Goal: Task Accomplishment & Management: Manage account settings

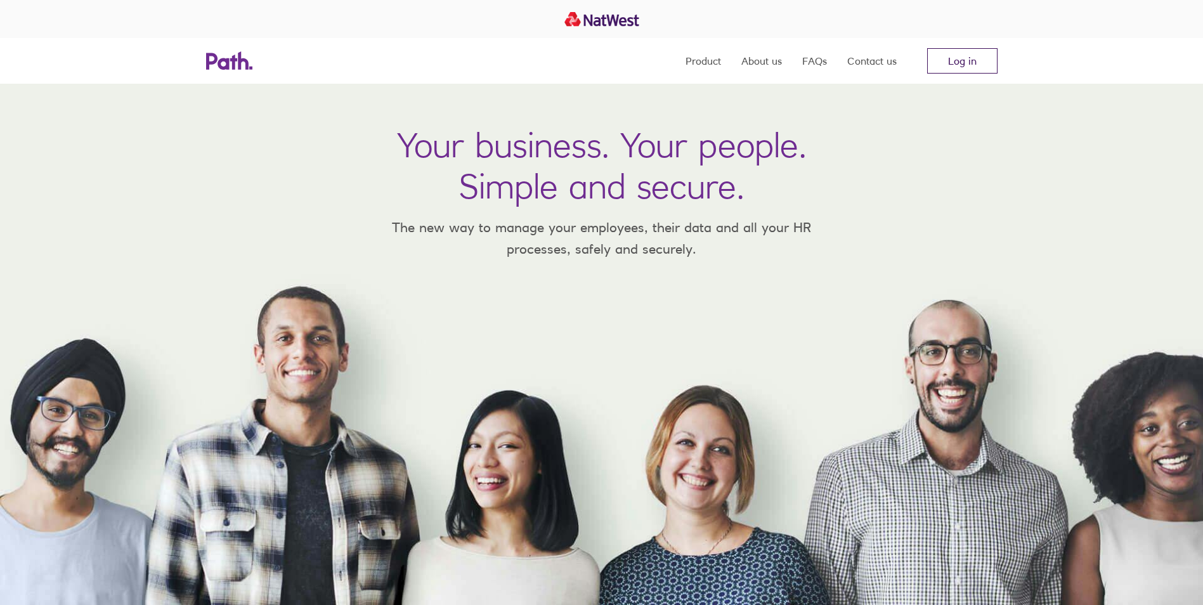
click at [950, 58] on link "Log in" at bounding box center [962, 60] width 70 height 25
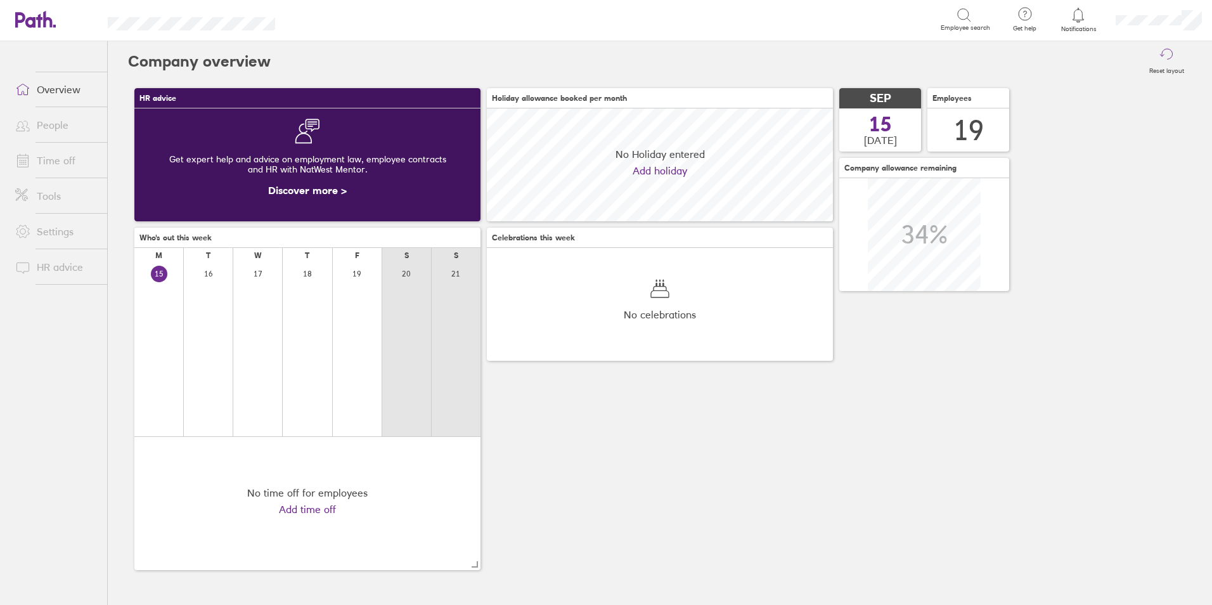
scroll to position [113, 346]
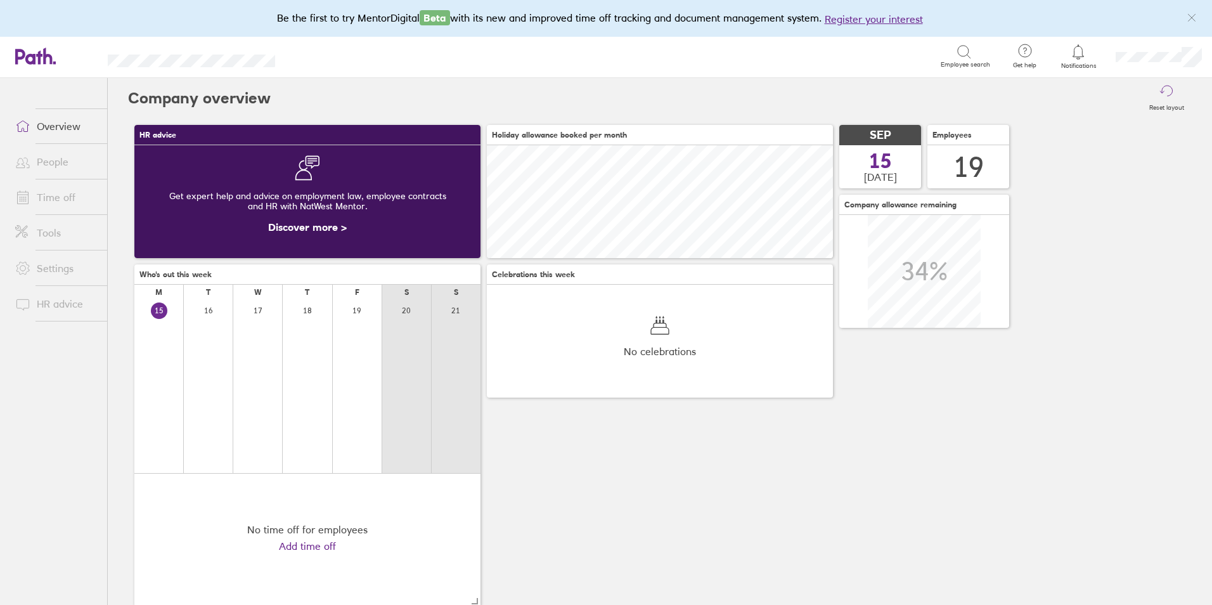
click at [62, 161] on link "People" at bounding box center [56, 161] width 102 height 25
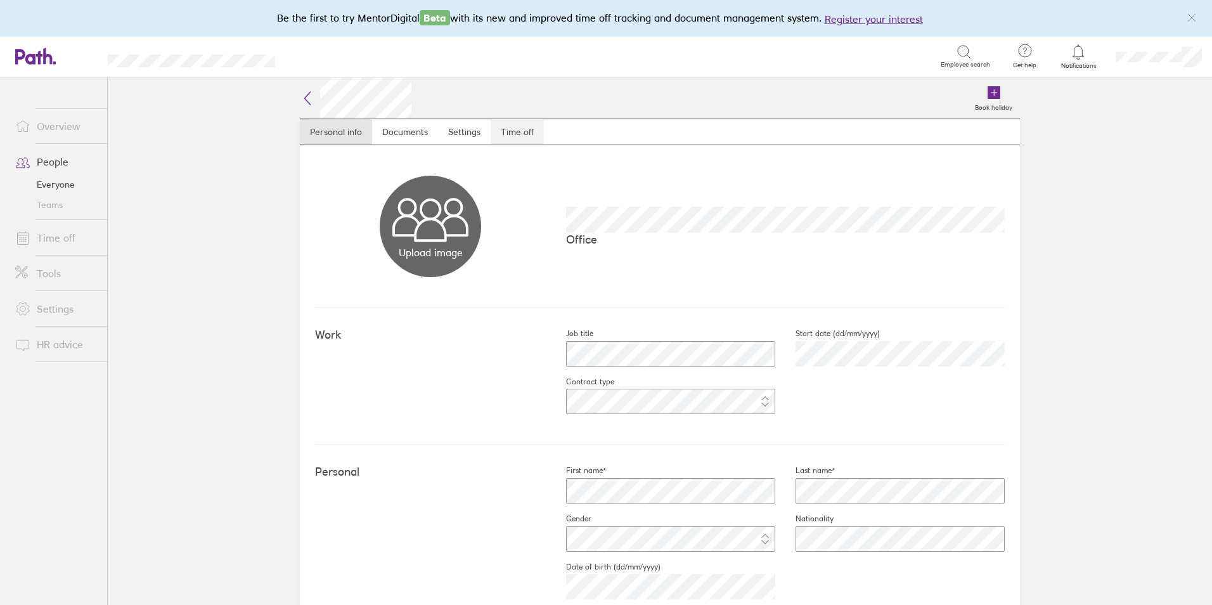
click at [512, 136] on link "Time off" at bounding box center [517, 131] width 53 height 25
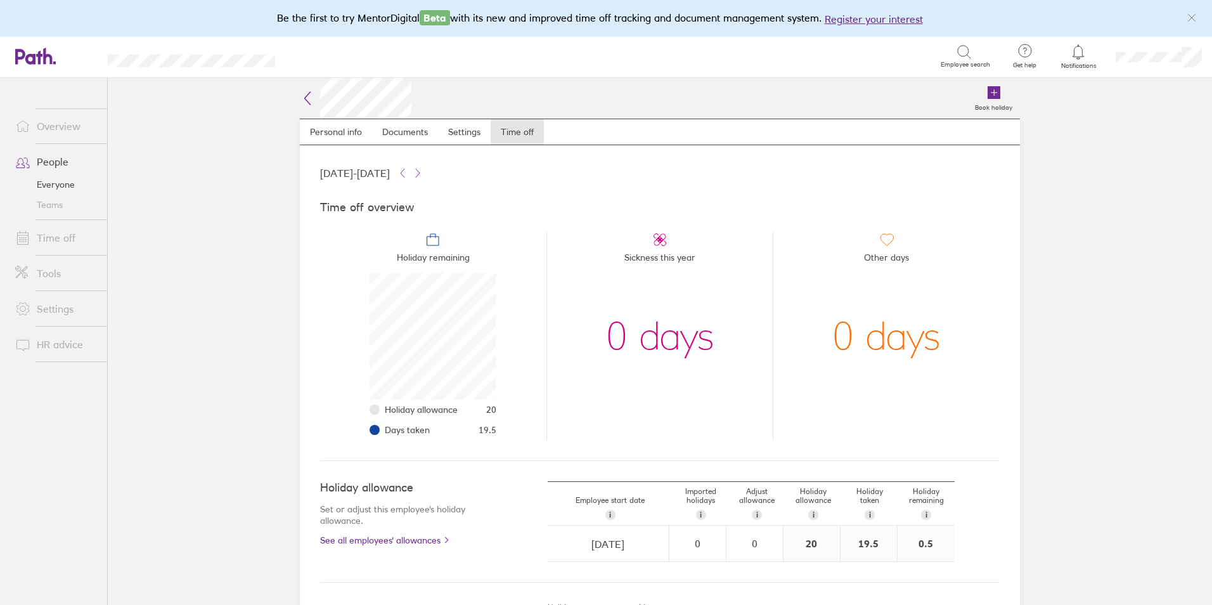
scroll to position [127, 127]
click at [66, 236] on link "Time off" at bounding box center [56, 237] width 102 height 25
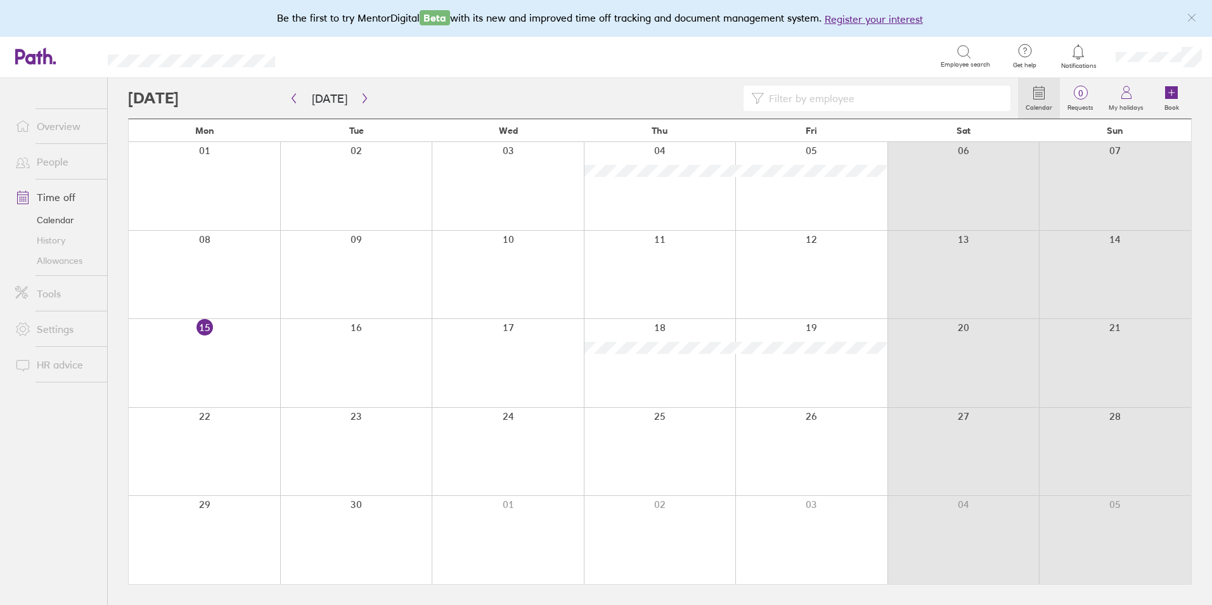
click at [496, 254] on div at bounding box center [508, 275] width 152 height 88
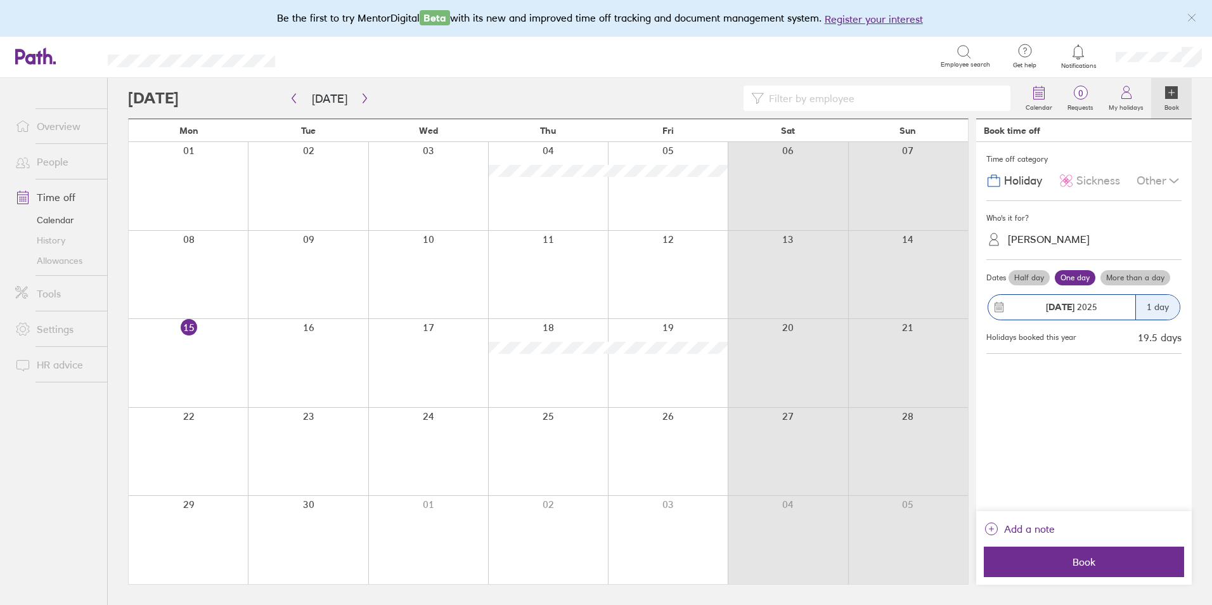
click at [1026, 275] on label "Half day" at bounding box center [1029, 277] width 41 height 15
click at [0, 0] on input "Half day" at bounding box center [0, 0] width 0 height 0
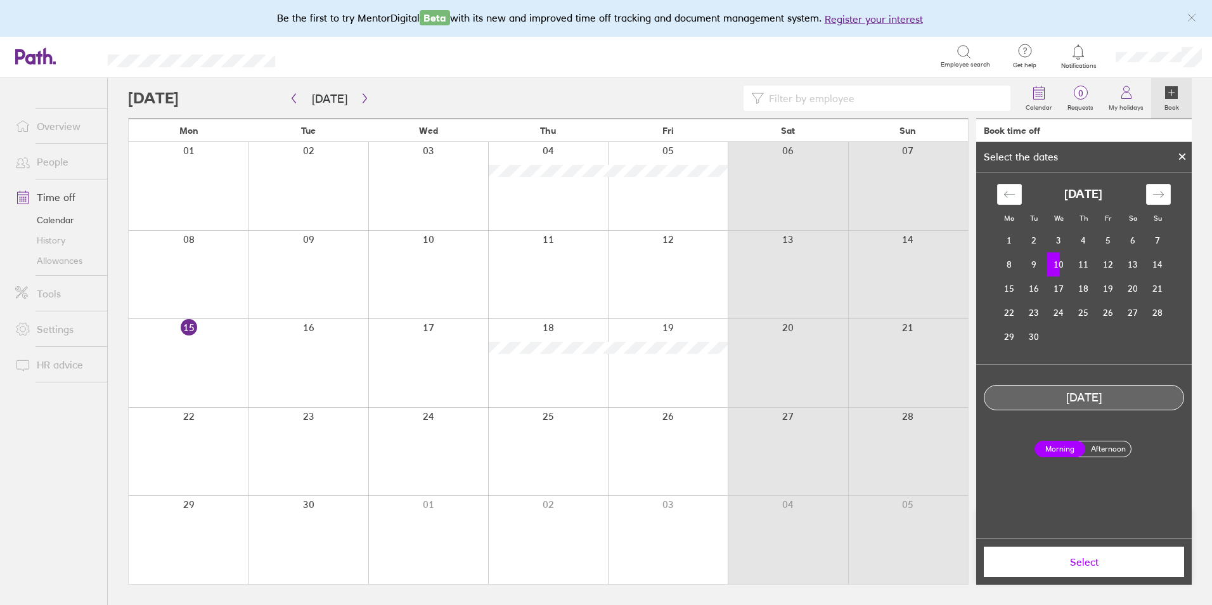
click at [1061, 264] on td "10" at bounding box center [1059, 264] width 25 height 24
click at [1100, 444] on label "Afternoon" at bounding box center [1108, 448] width 51 height 15
drag, startPoint x: 1100, startPoint y: 444, endPoint x: 1107, endPoint y: 444, distance: 7.6
click at [1107, 444] on label "Afternoon" at bounding box center [1108, 448] width 51 height 15
click at [0, 0] on input "Afternoon" at bounding box center [0, 0] width 0 height 0
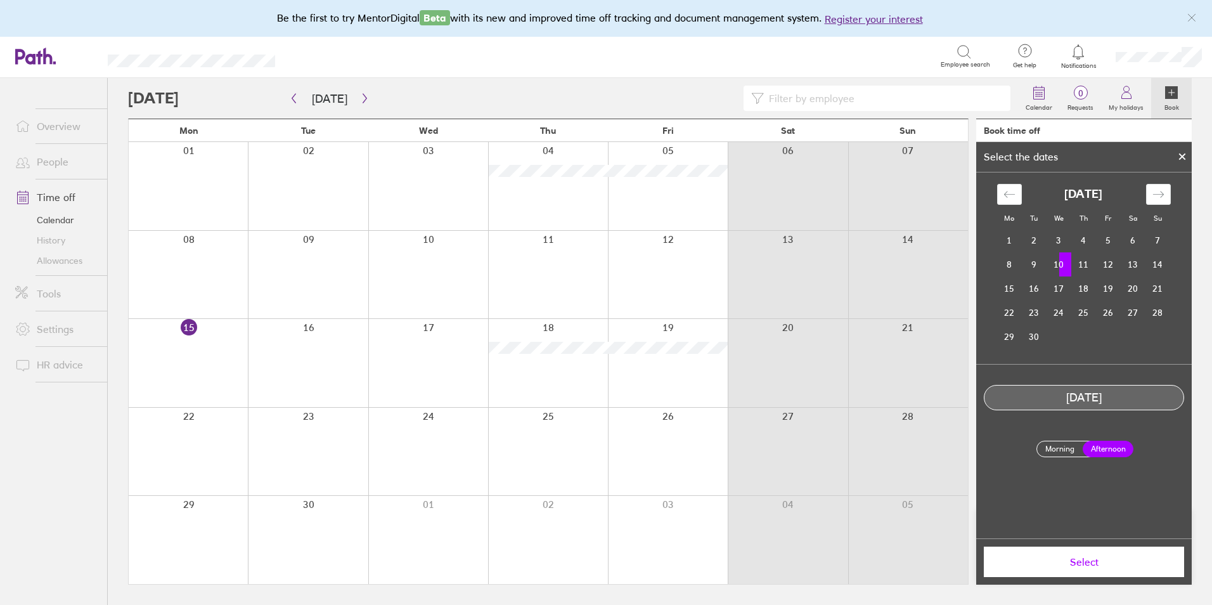
click at [1084, 571] on button "Select" at bounding box center [1084, 561] width 200 height 30
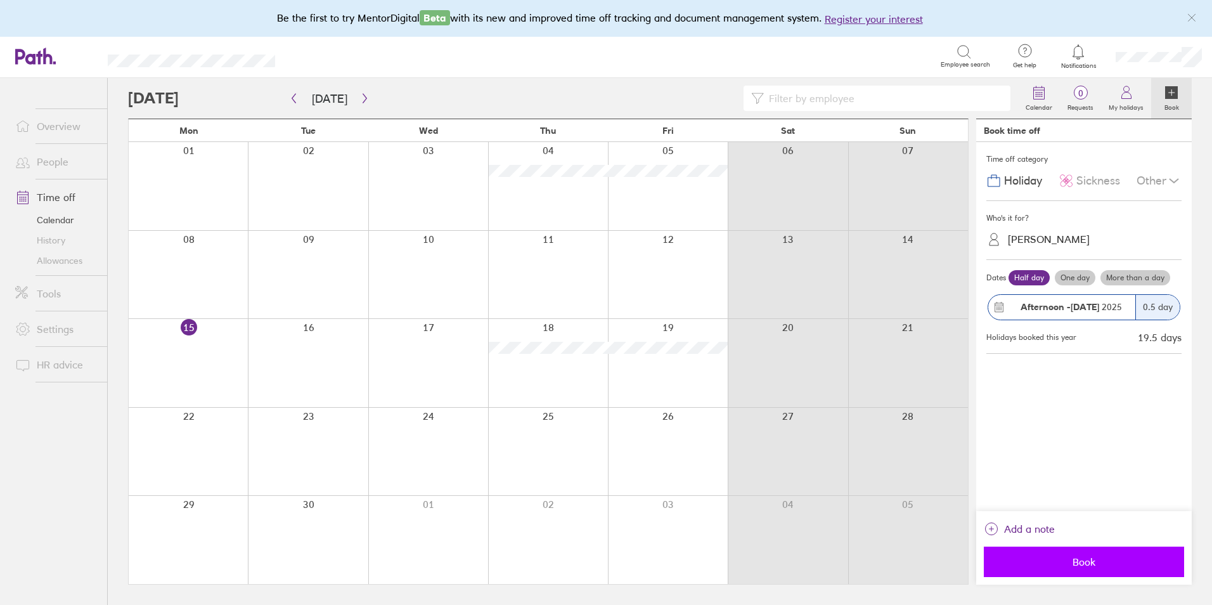
click at [1077, 557] on span "Book" at bounding box center [1084, 561] width 183 height 11
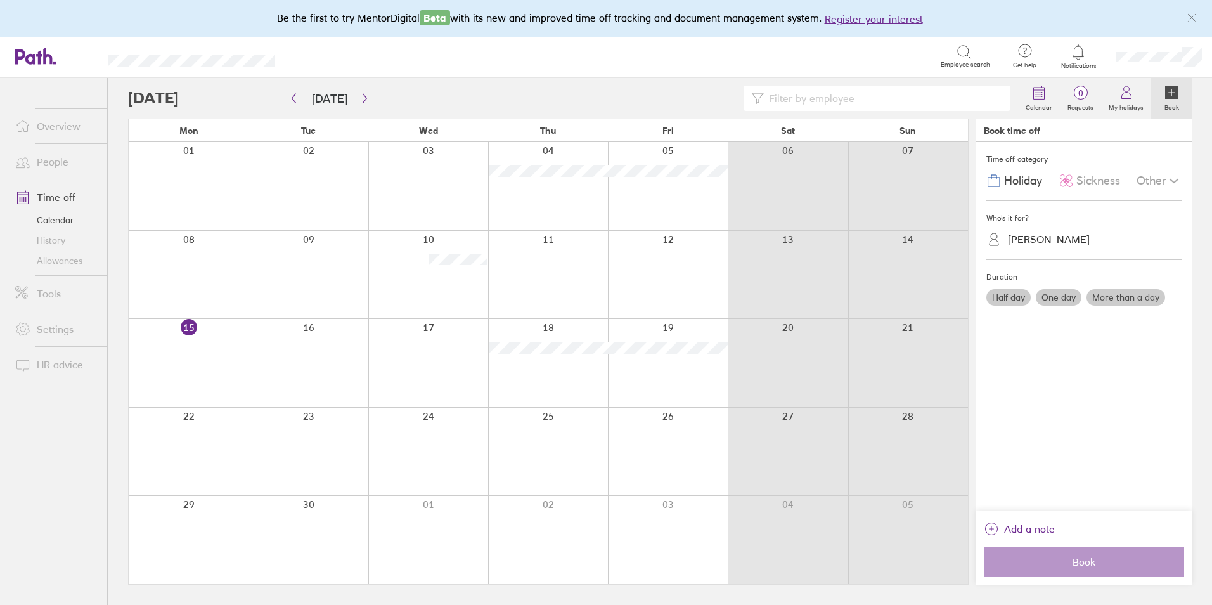
click at [65, 199] on link "Time off" at bounding box center [56, 196] width 102 height 25
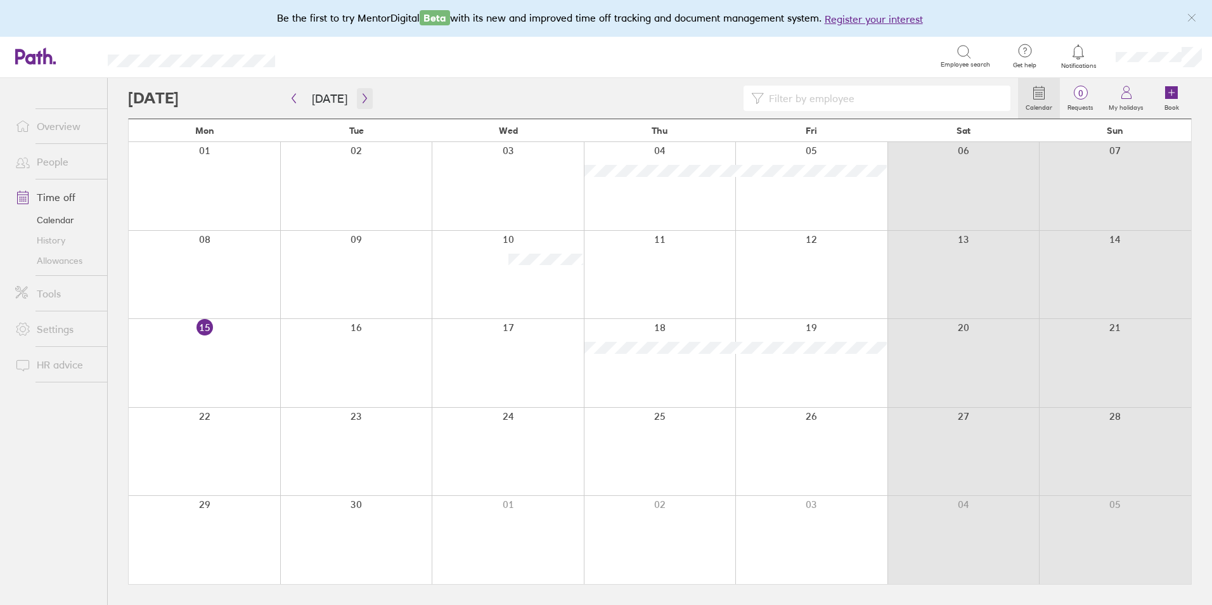
click at [363, 101] on icon "button" at bounding box center [365, 98] width 10 height 10
click at [362, 101] on icon "button" at bounding box center [365, 98] width 10 height 10
